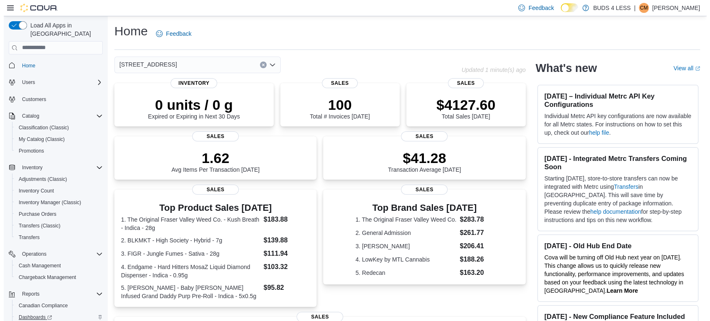
scroll to position [43, 0]
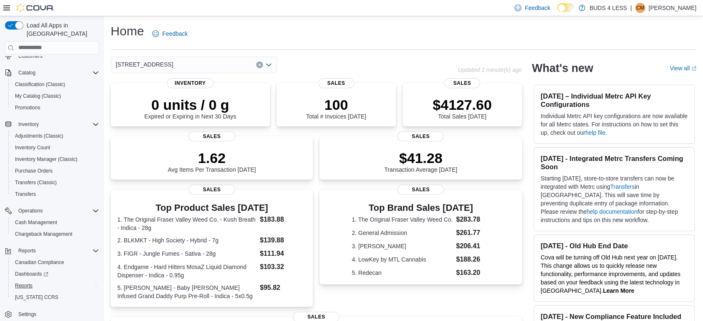
drag, startPoint x: 39, startPoint y: 279, endPoint x: 30, endPoint y: 277, distance: 9.2
click at [32, 281] on div "Reports" at bounding box center [55, 286] width 87 height 10
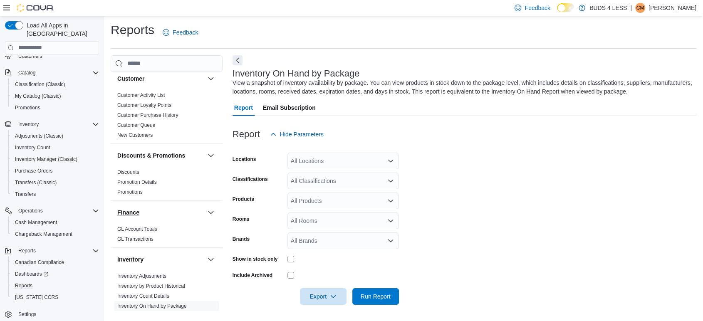
scroll to position [231, 0]
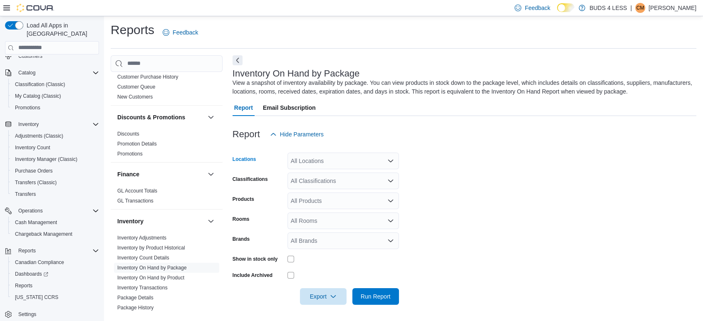
click at [335, 155] on div "All Locations" at bounding box center [342, 161] width 111 height 17
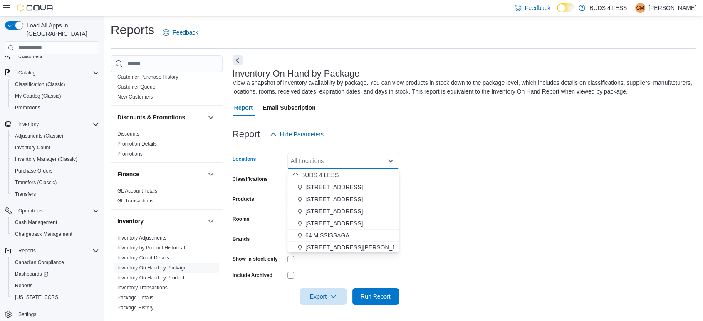
click at [345, 212] on span "[STREET_ADDRESS]" at bounding box center [333, 211] width 57 height 8
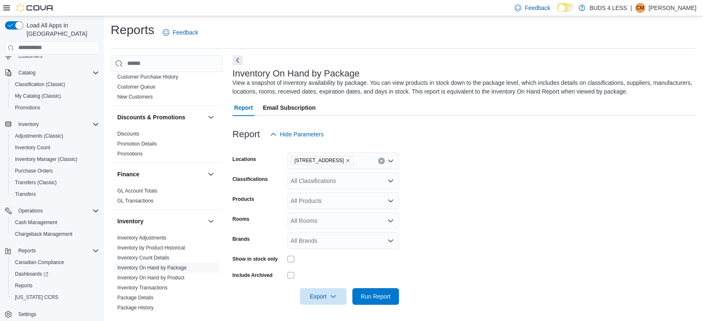
click at [451, 168] on form "Locations [STREET_ADDRESS] Classifications All Classifications Products All Pro…" at bounding box center [463, 224] width 463 height 162
click at [332, 181] on div "All Classifications" at bounding box center [342, 181] width 111 height 17
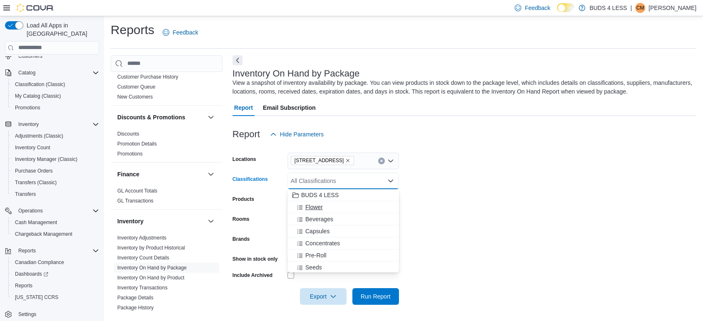
click at [321, 207] on span "Flower" at bounding box center [313, 207] width 17 height 8
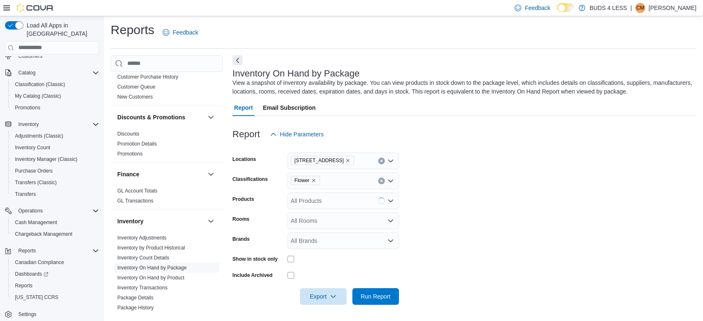
click at [441, 162] on form "Locations [STREET_ADDRESS] Classifications Flower Products All Products Rooms A…" at bounding box center [463, 224] width 463 height 162
click at [384, 290] on span "Run Report" at bounding box center [375, 296] width 37 height 17
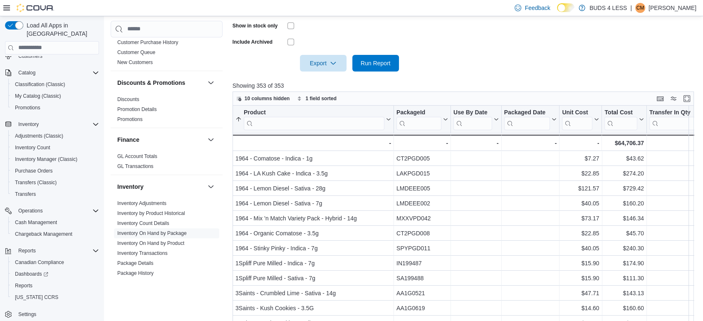
scroll to position [130, 0]
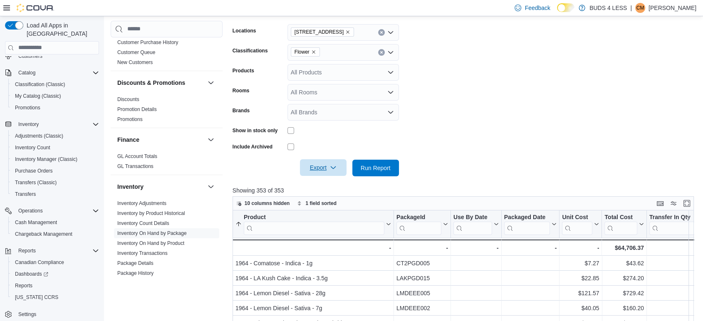
click at [323, 172] on span "Export" at bounding box center [323, 167] width 37 height 17
click at [340, 183] on span "Export to Excel" at bounding box center [324, 184] width 37 height 7
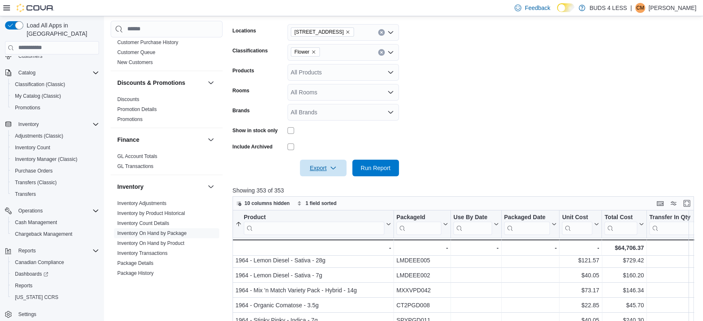
scroll to position [46, 0]
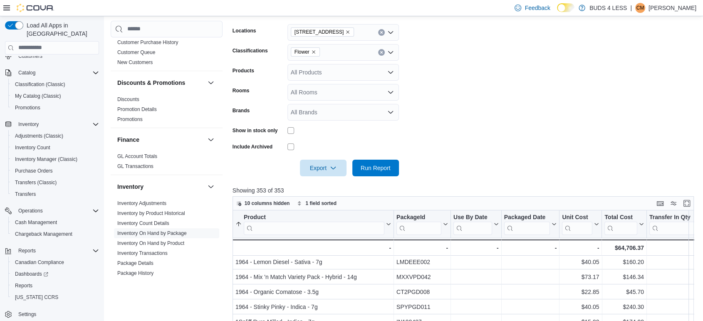
click at [562, 49] on form "Locations [STREET_ADDRESS] Classifications Flower Products All Products Rooms A…" at bounding box center [465, 95] width 466 height 162
